Goal: Use online tool/utility: Utilize a website feature to perform a specific function

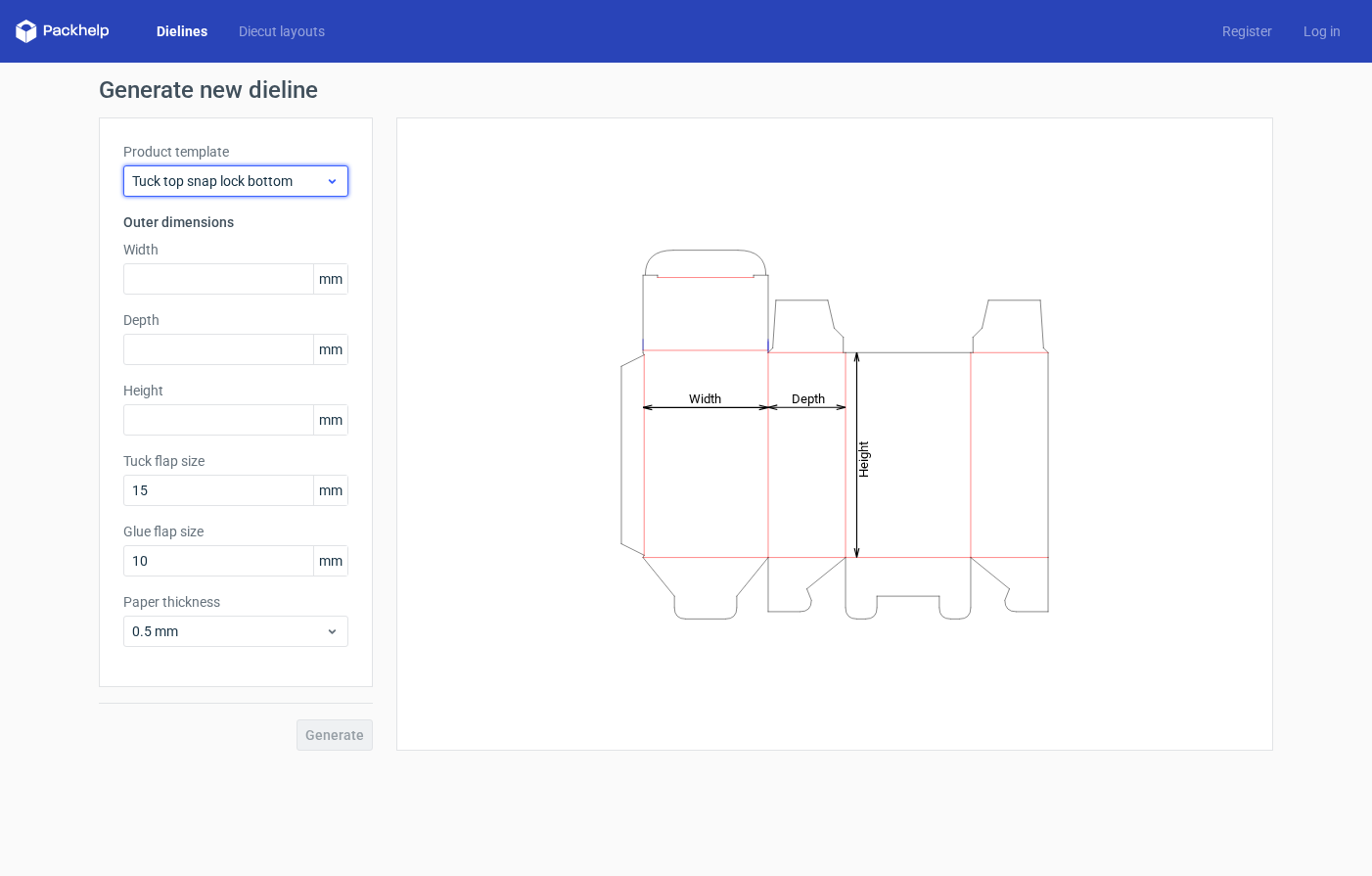
click at [314, 182] on span "Tuck top snap lock bottom" at bounding box center [228, 181] width 193 height 20
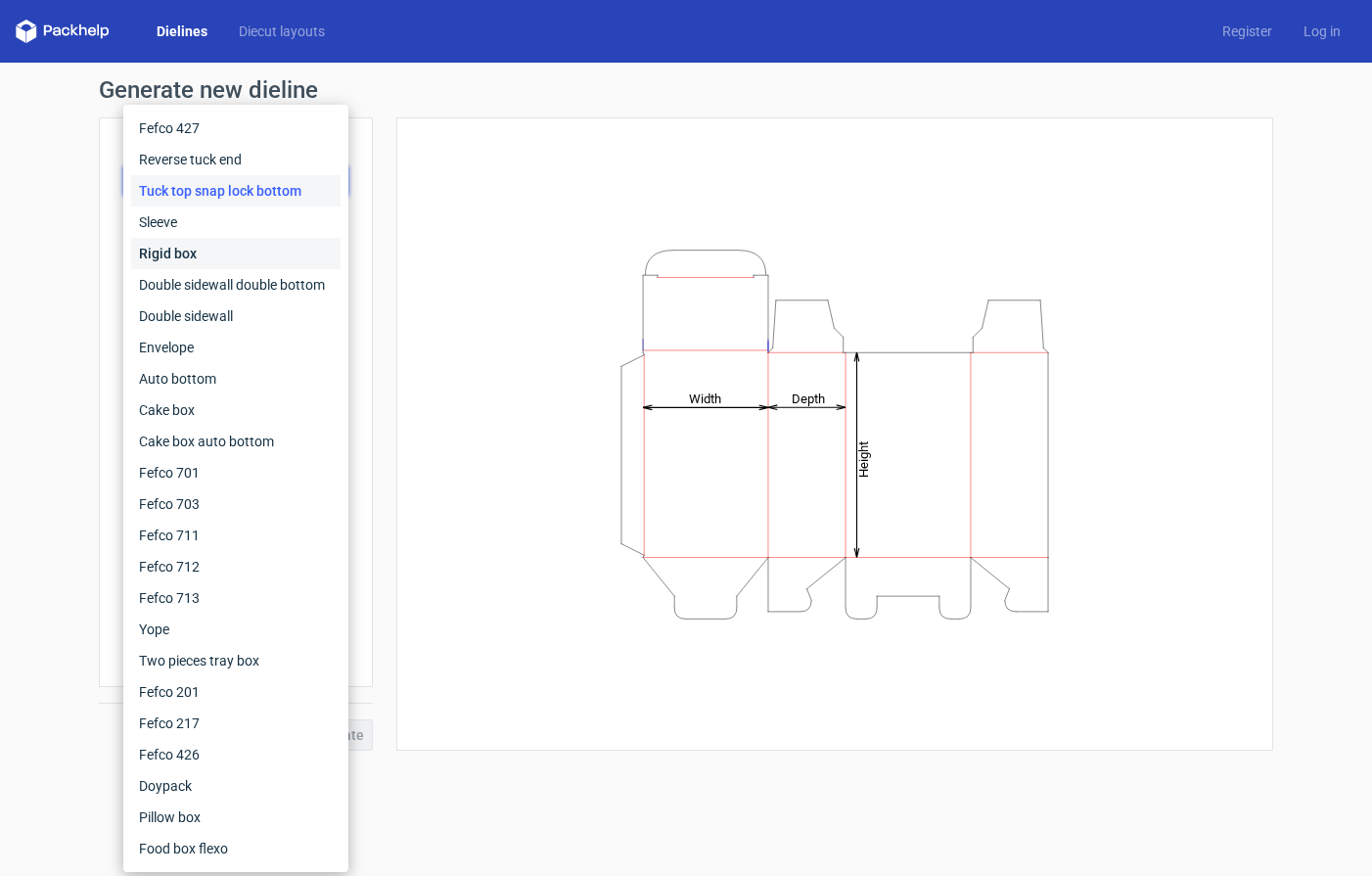
click at [220, 263] on div "Rigid box" at bounding box center [235, 254] width 209 height 32
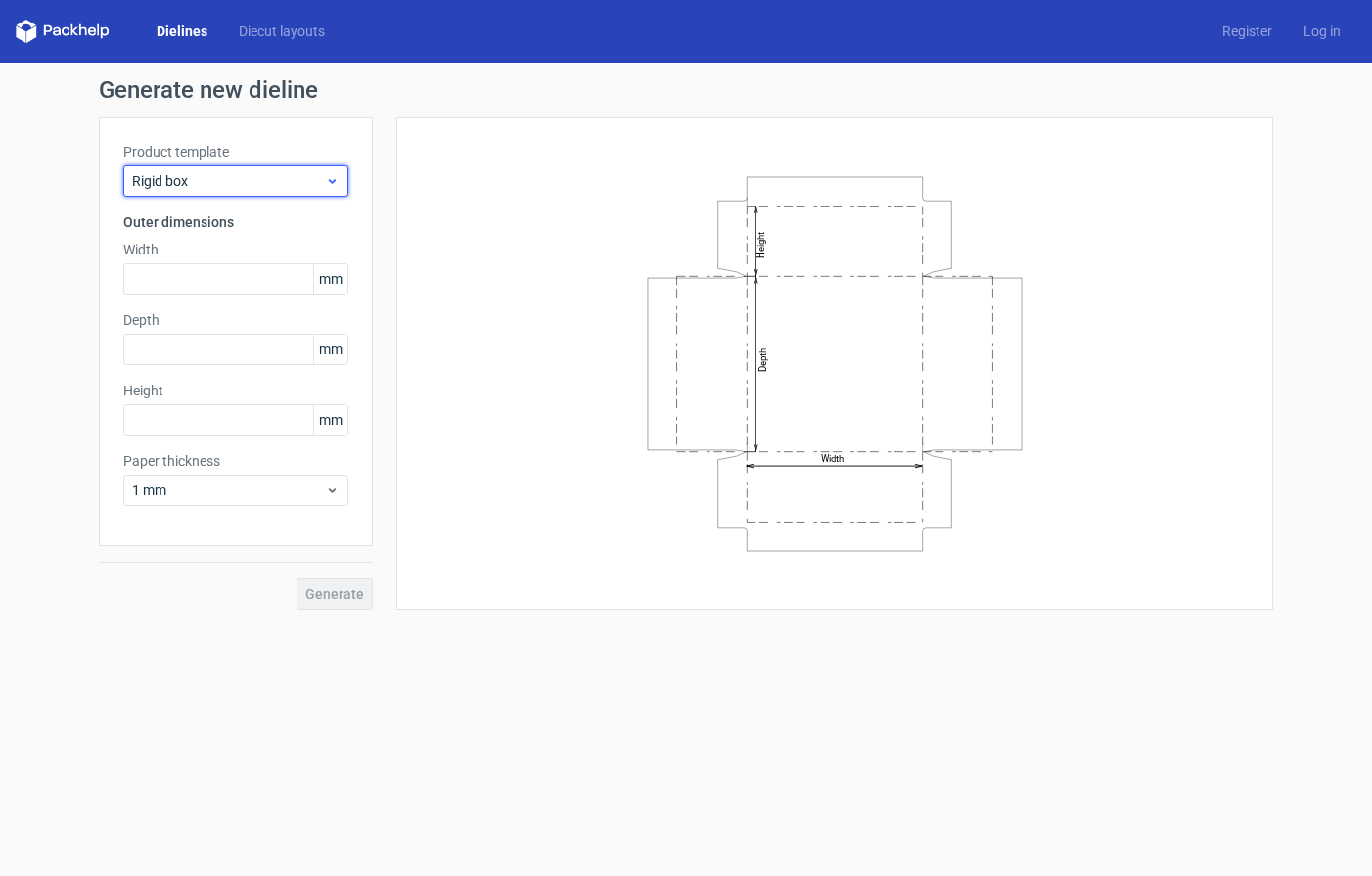
click at [329, 173] on icon at bounding box center [332, 181] width 15 height 16
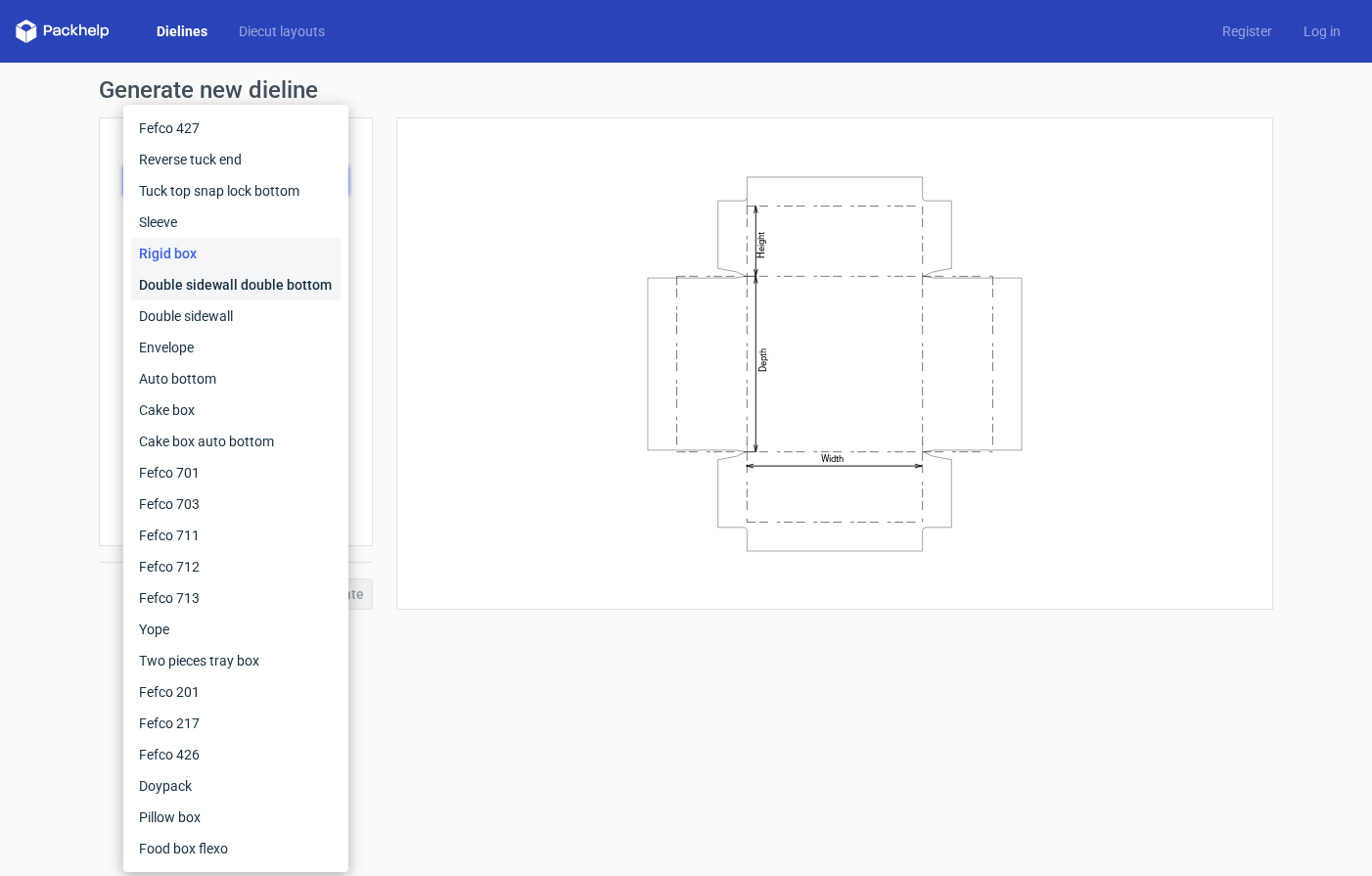
click at [223, 277] on div "Double sidewall double bottom" at bounding box center [235, 285] width 209 height 32
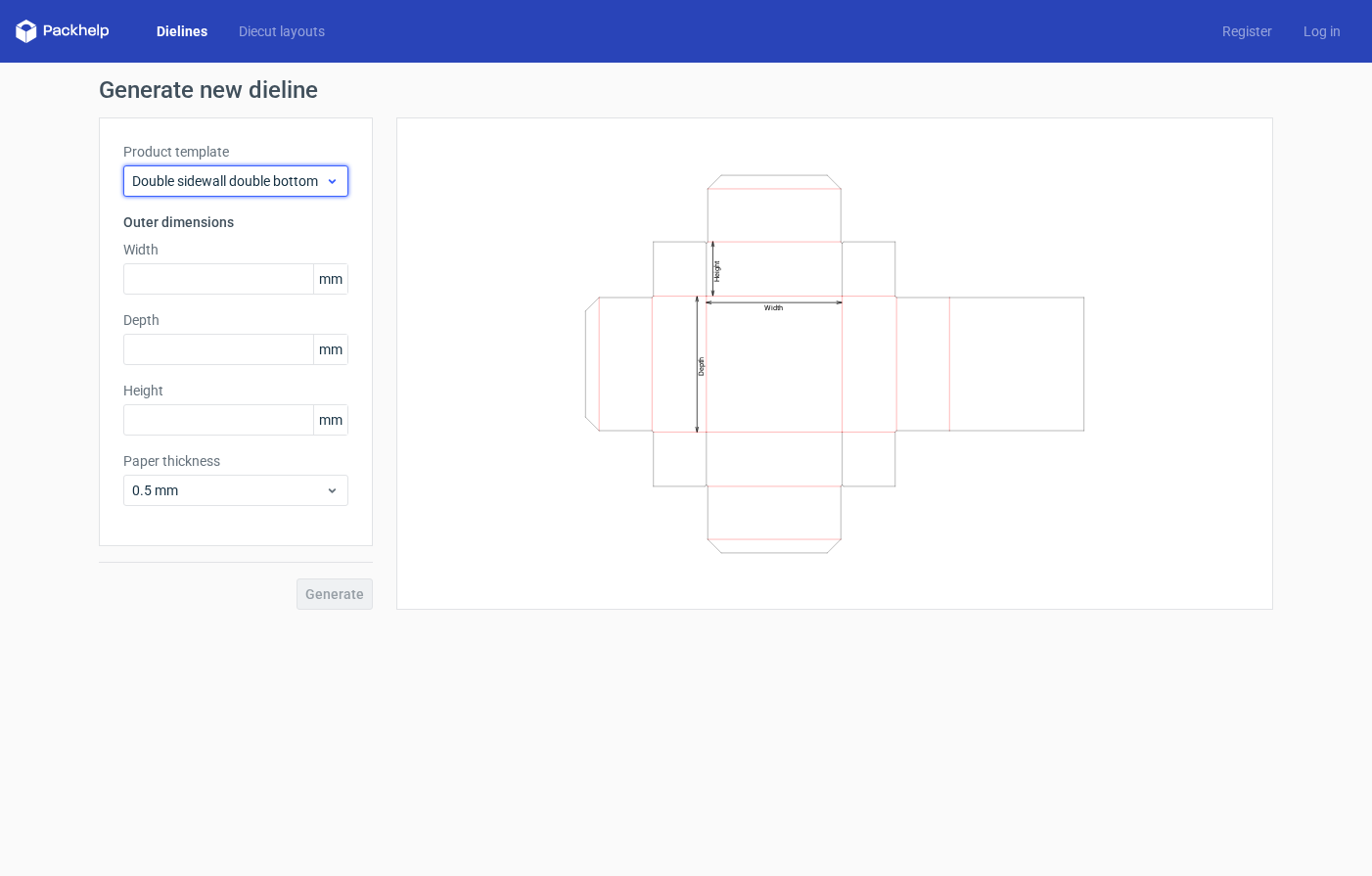
click at [296, 165] on div "Double sidewall double bottom" at bounding box center [235, 181] width 225 height 32
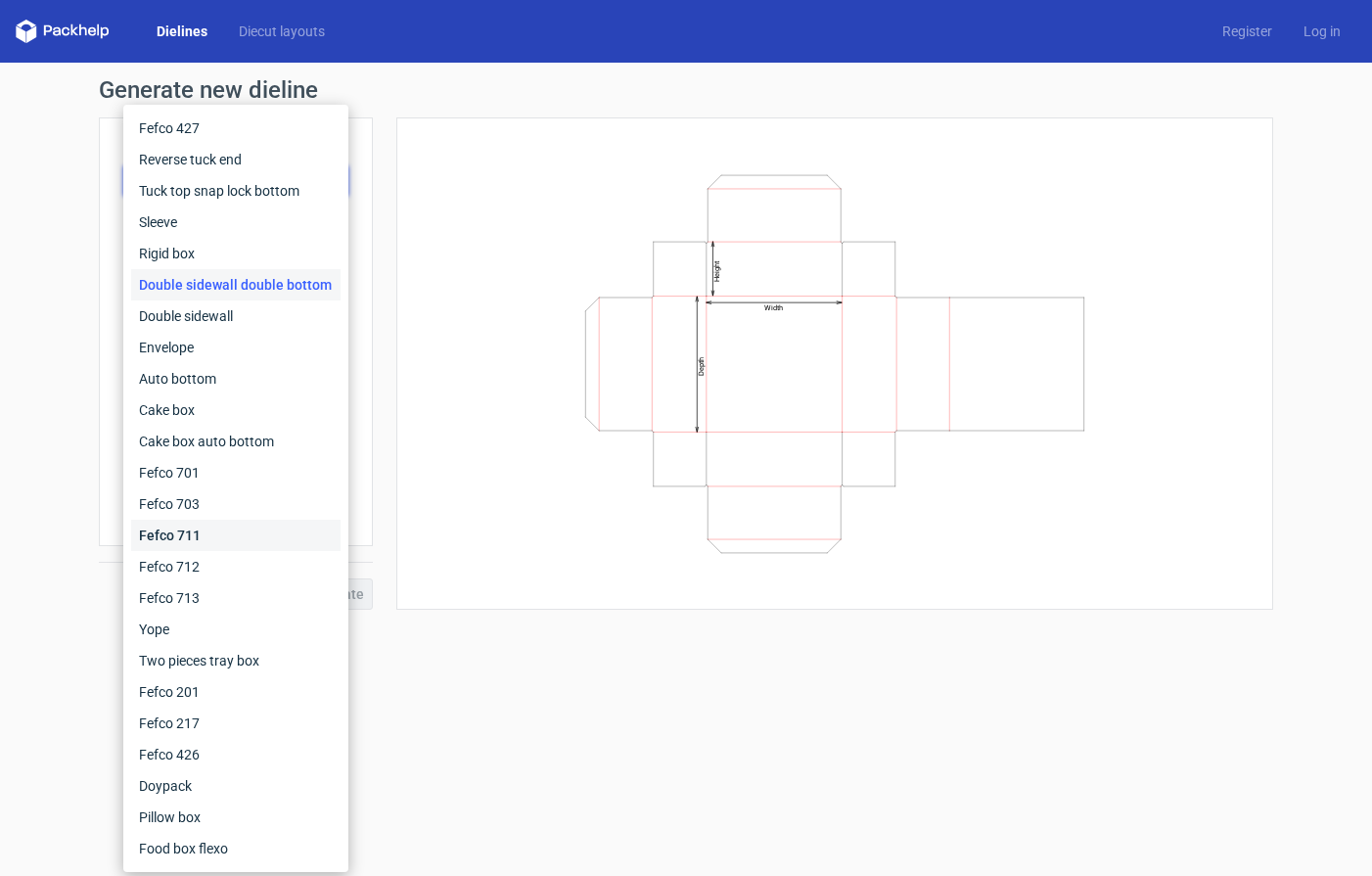
click at [231, 549] on div "Fefco 711" at bounding box center [235, 535] width 209 height 32
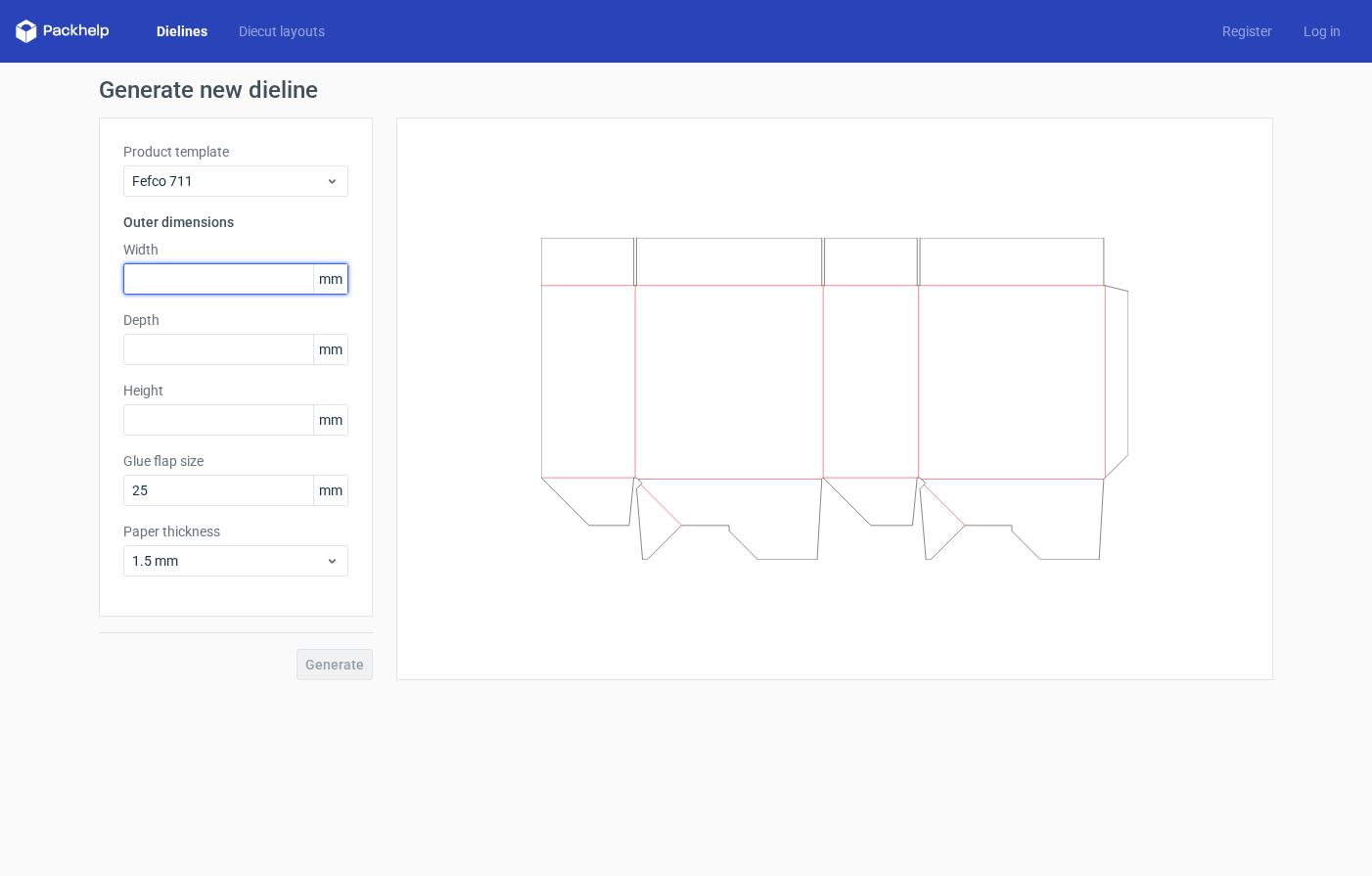
click at [227, 292] on input "text" at bounding box center [235, 279] width 225 height 32
click at [227, 288] on input "text" at bounding box center [235, 279] width 225 height 32
type input "145"
type input "90"
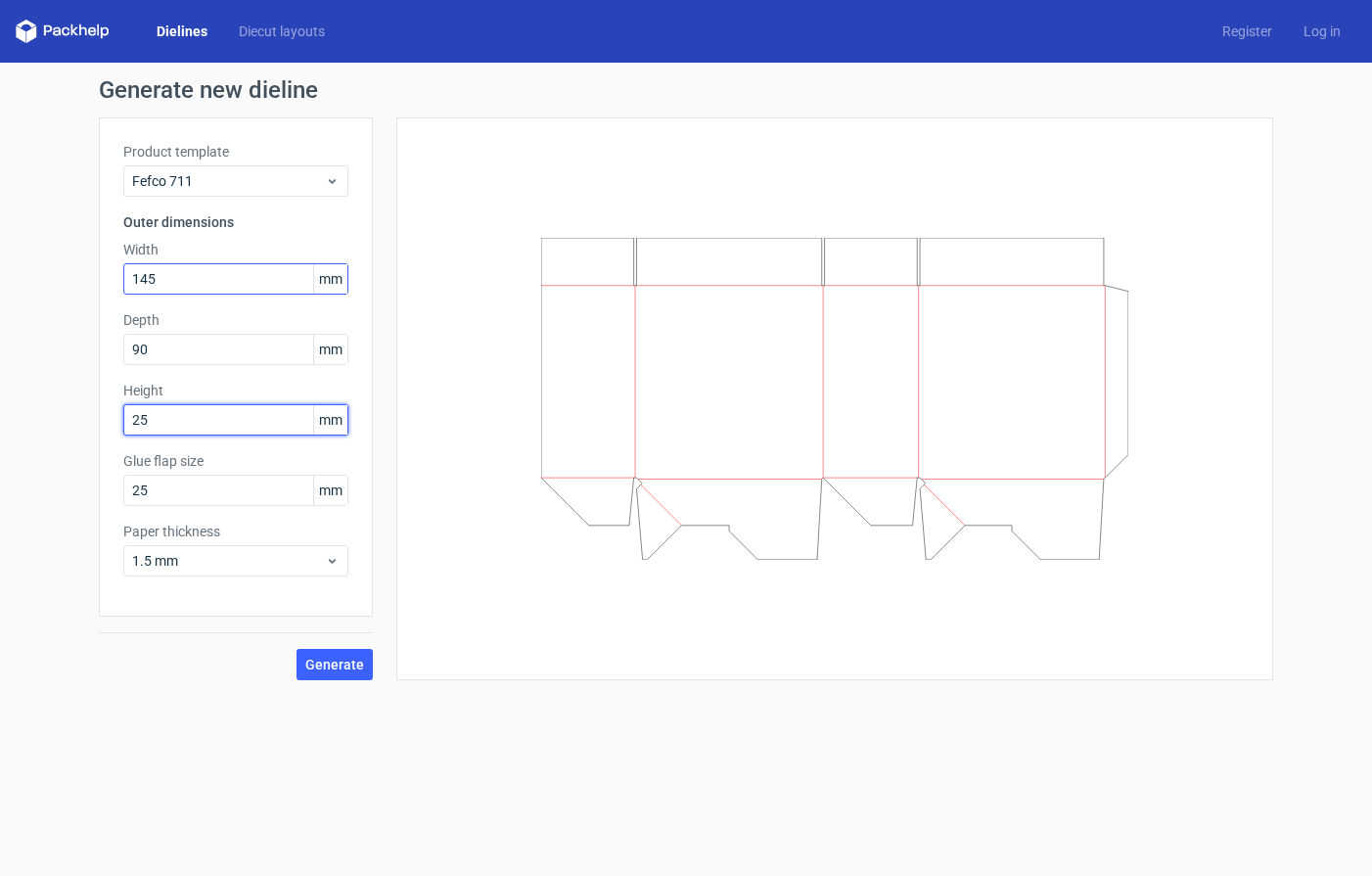
type input "25"
click at [420, 355] on div at bounding box center [834, 399] width 877 height 563
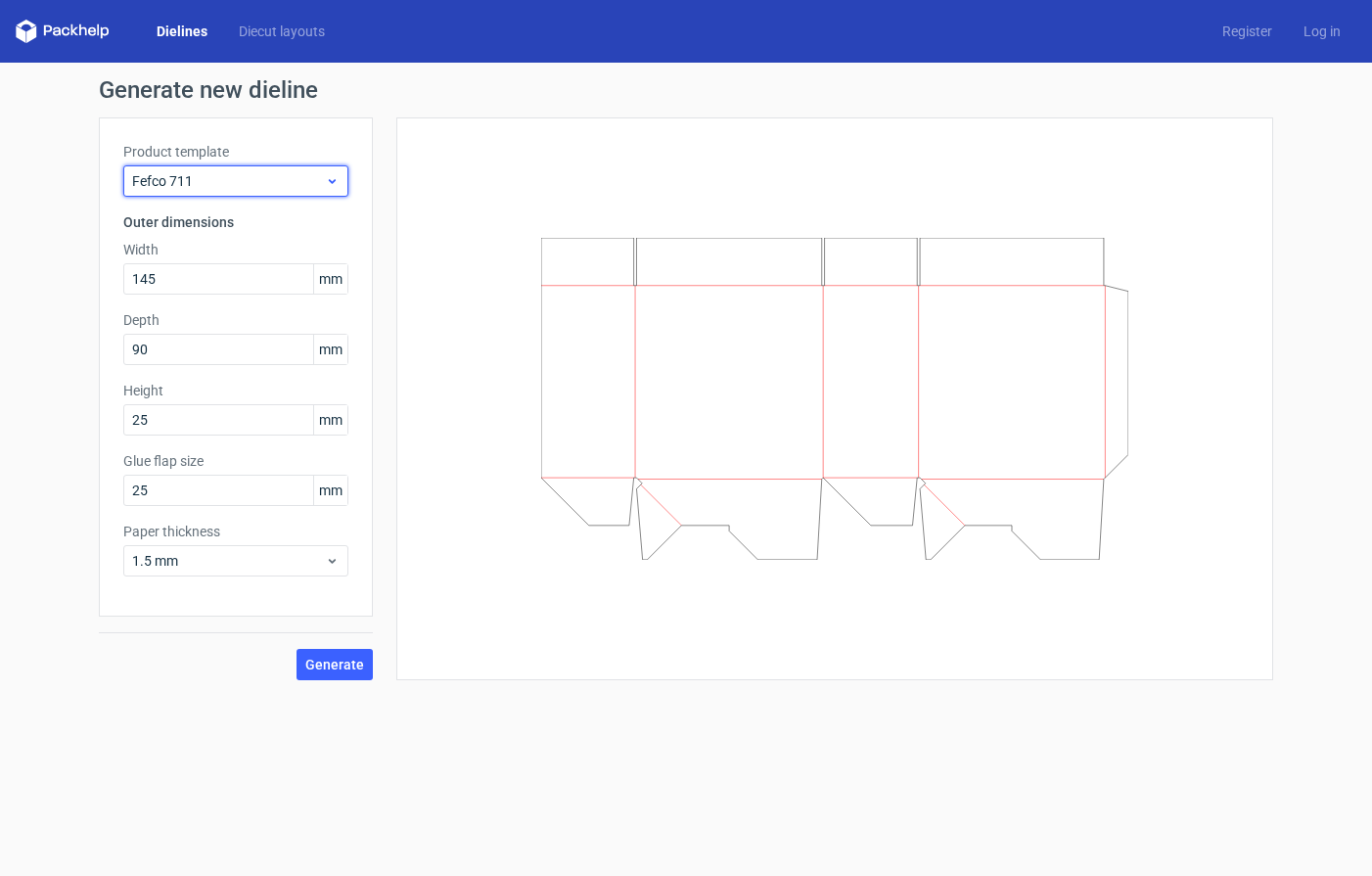
click at [341, 193] on div "Fefco 711" at bounding box center [235, 181] width 225 height 32
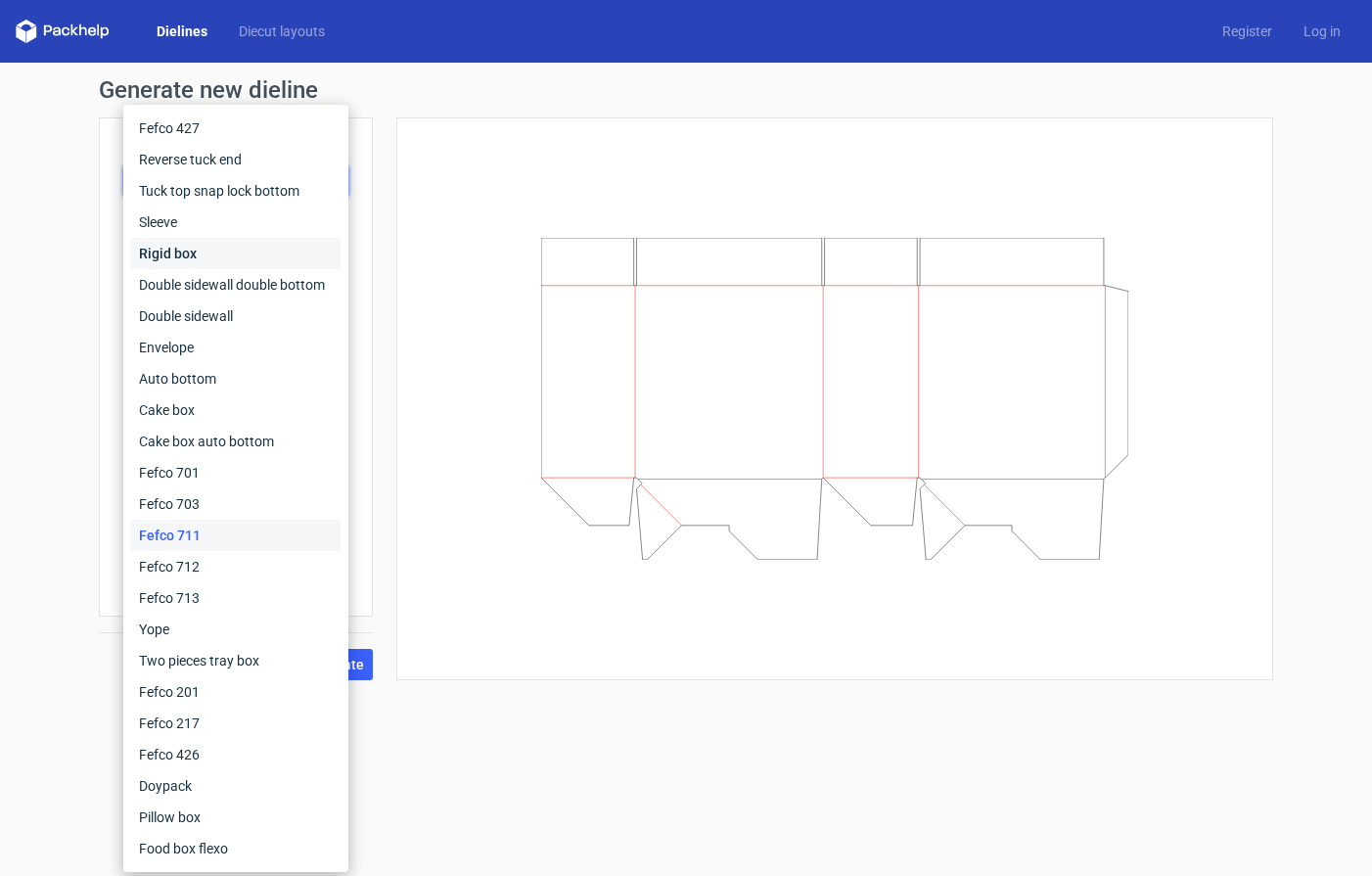
click at [217, 250] on div "Rigid box" at bounding box center [235, 254] width 209 height 32
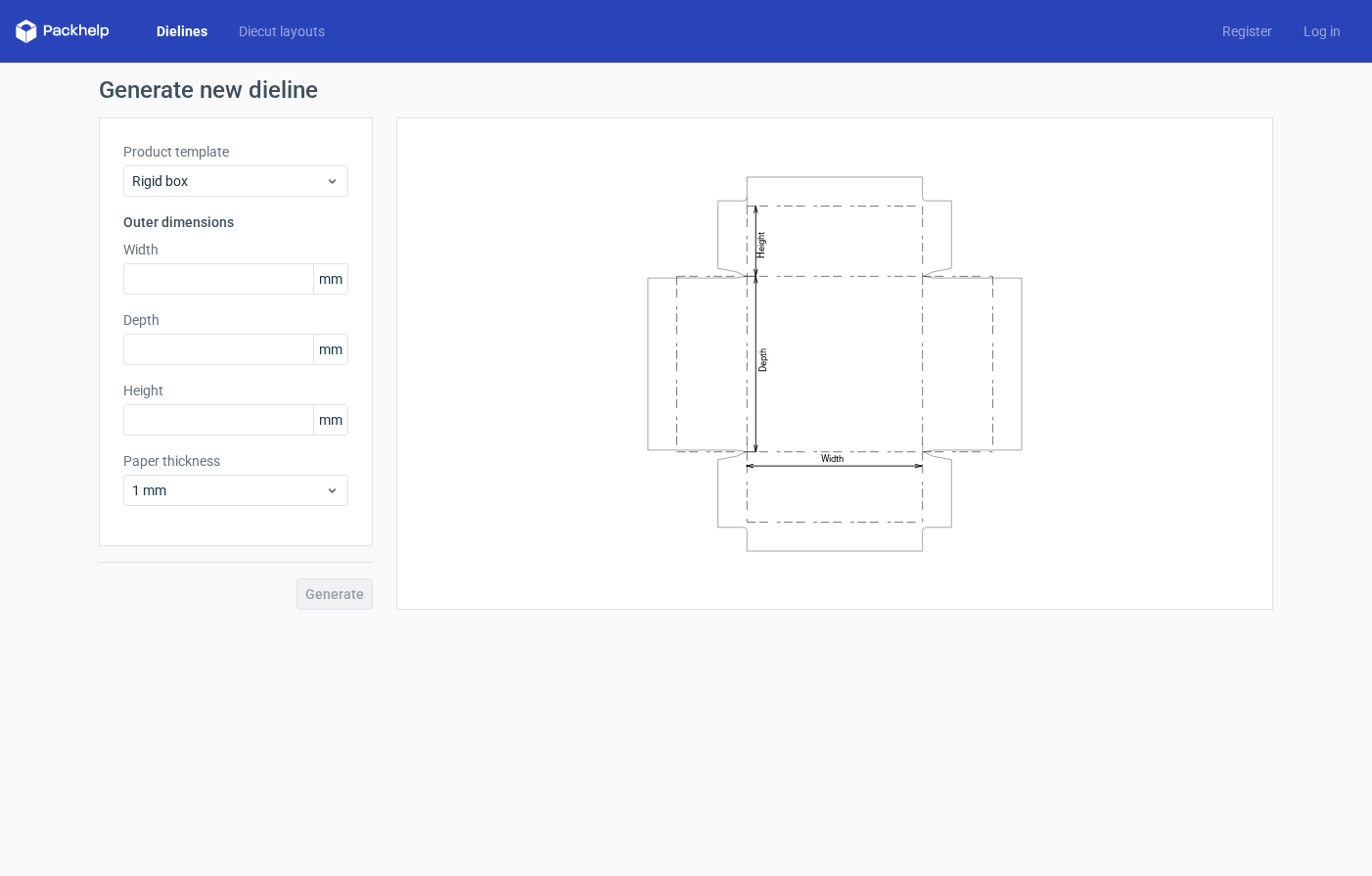
click at [455, 256] on div "Width Depth Height" at bounding box center [835, 363] width 828 height 443
drag, startPoint x: 837, startPoint y: 314, endPoint x: 1003, endPoint y: 345, distance: 168.9
click at [1003, 345] on icon "Width Depth Height" at bounding box center [834, 364] width 587 height 391
